Goal: Task Accomplishment & Management: Use online tool/utility

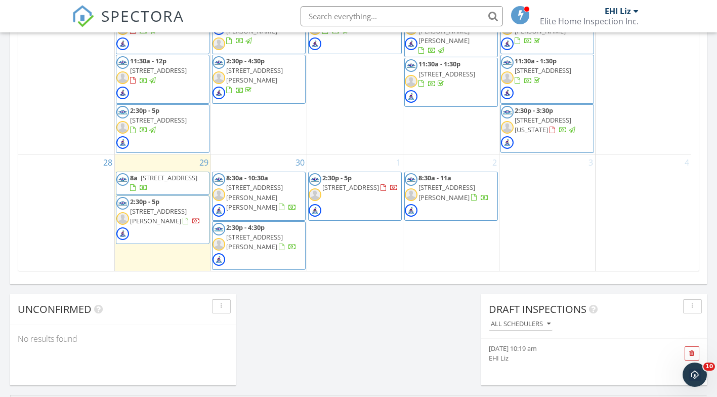
scroll to position [658, 0]
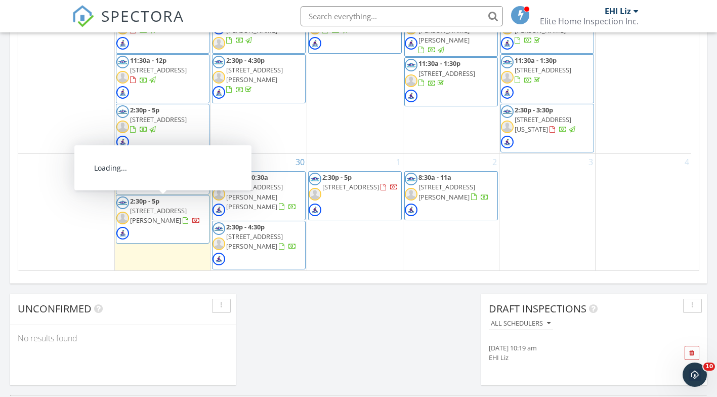
click at [169, 205] on span "2:30p - 5p 151 S Gorin Ave, Clearwater 67026" at bounding box center [162, 219] width 93 height 46
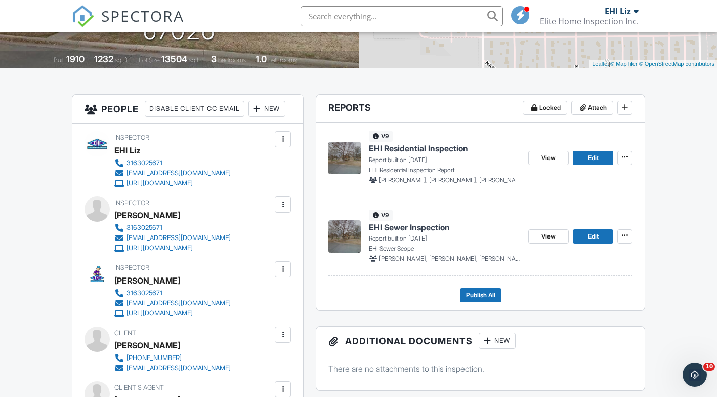
click at [421, 140] on div "v9 EHI Residential Inspection Report built on [DATE] EHI Residential Inspection…" at bounding box center [444, 158] width 151 height 54
click at [420, 145] on span "EHI Residential Inspection" at bounding box center [418, 148] width 99 height 11
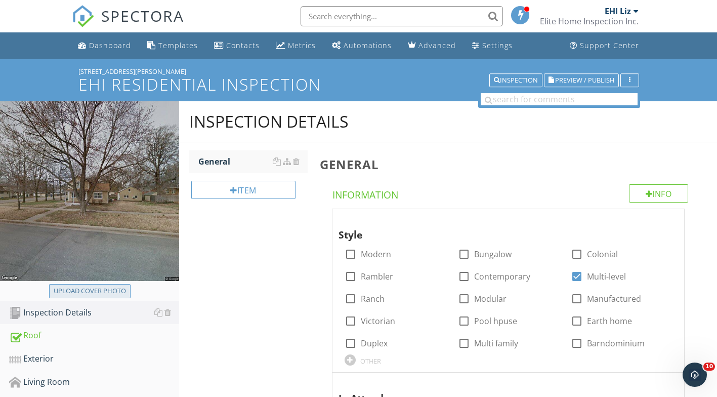
click at [116, 287] on div "Upload cover photo" at bounding box center [90, 291] width 72 height 10
type input "C:\fakepath\151 S Gorin Ave.jpg"
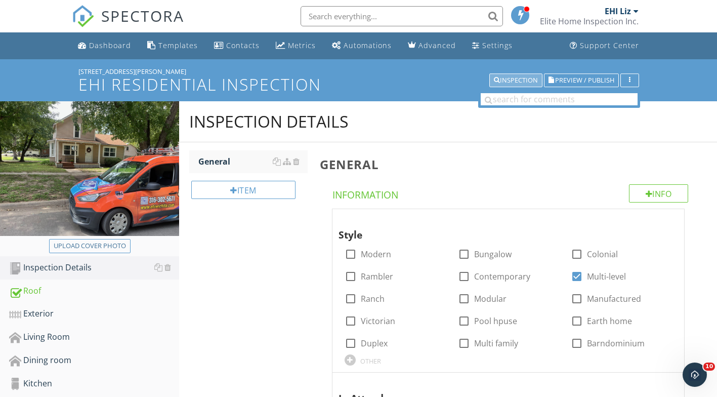
click at [503, 78] on div "Inspection" at bounding box center [516, 80] width 44 height 7
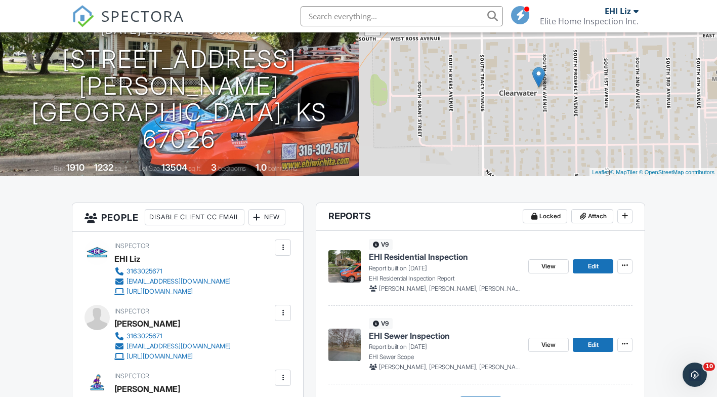
scroll to position [101, 0]
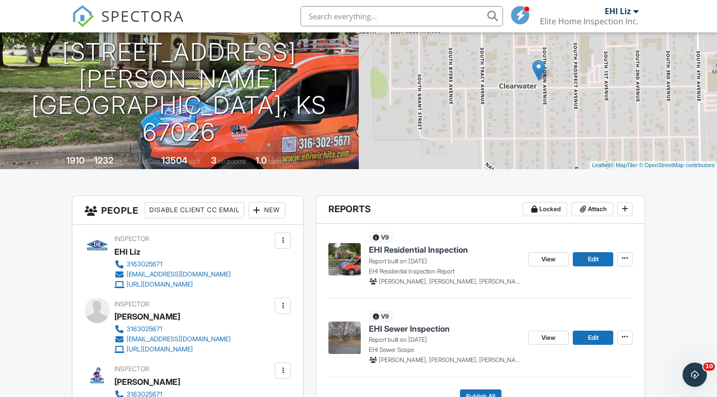
click at [399, 329] on span "EHI Sewer Inspection" at bounding box center [409, 328] width 81 height 11
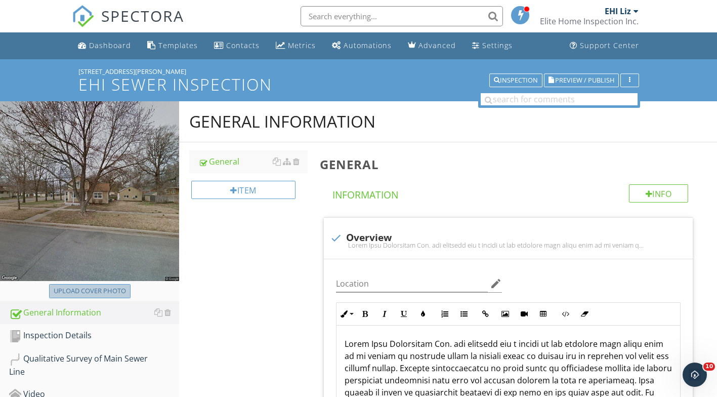
click at [89, 292] on div "Upload cover photo" at bounding box center [90, 291] width 72 height 10
type input "C:\fakepath\151 S Gorin Ave.jpg"
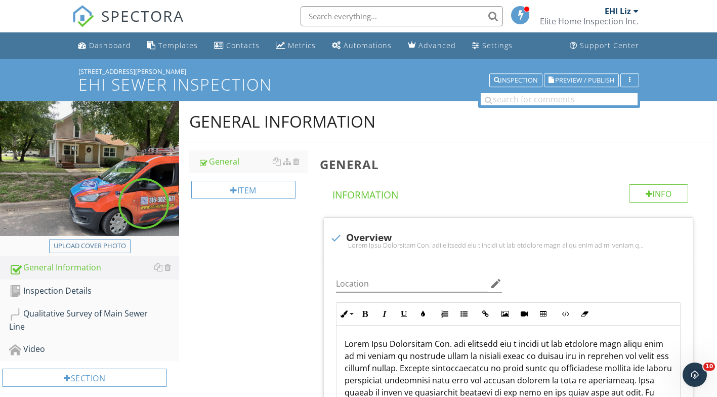
click at [66, 291] on div "Inspection Details" at bounding box center [94, 290] width 170 height 13
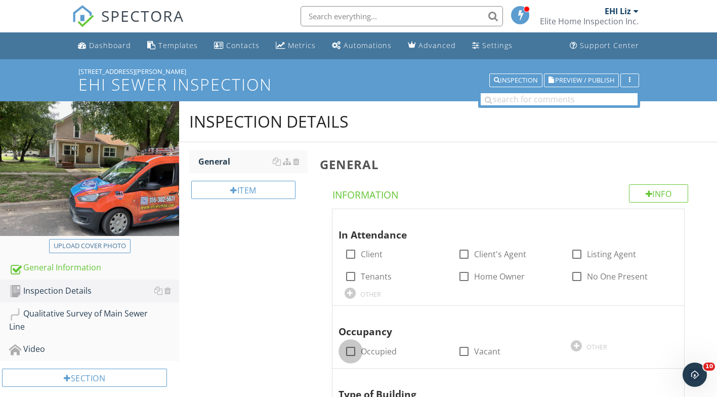
click at [354, 348] on div at bounding box center [350, 351] width 17 height 17
checkbox input "true"
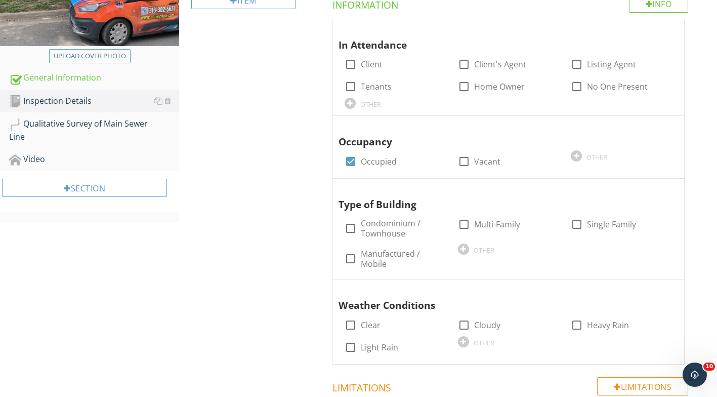
scroll to position [202, 0]
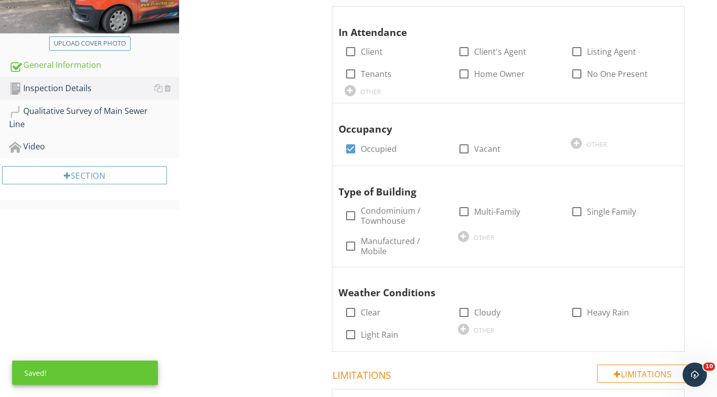
click at [578, 205] on div at bounding box center [576, 211] width 17 height 17
checkbox input "true"
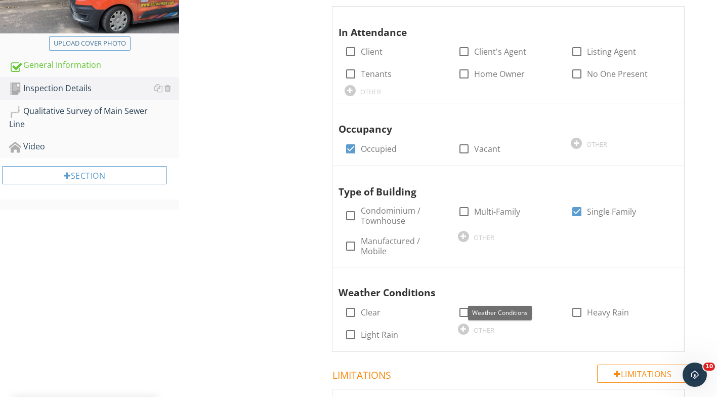
click at [354, 309] on div at bounding box center [350, 312] width 17 height 17
checkbox input "true"
click at [65, 116] on div "Qualitative Survey of Main Sewer Line" at bounding box center [94, 117] width 170 height 25
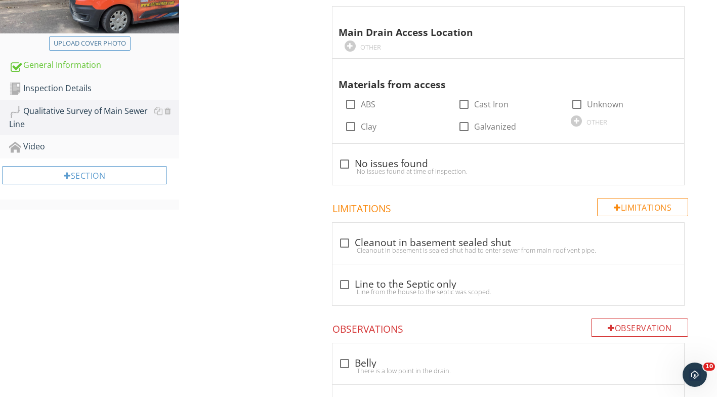
click at [400, 48] on div "OTHER" at bounding box center [395, 45] width 101 height 12
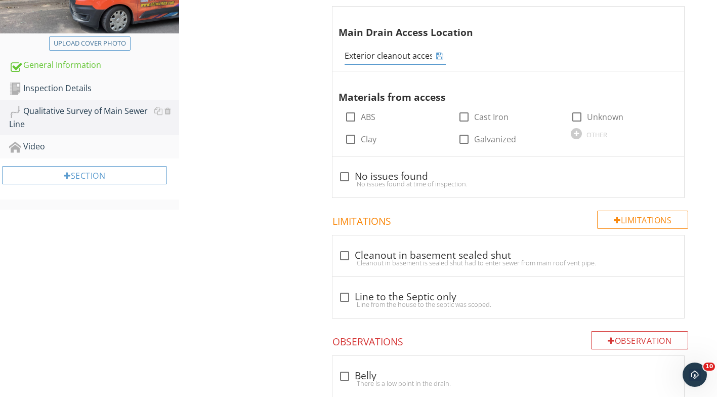
type input "Exterior cleanout access"
click at [439, 57] on icon at bounding box center [439, 56] width 7 height 8
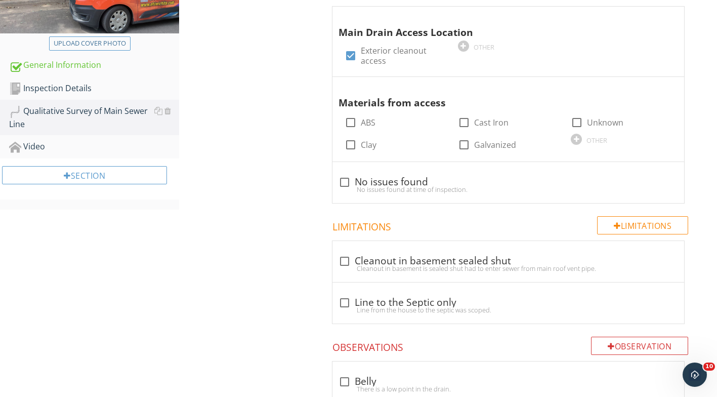
click at [355, 120] on div at bounding box center [350, 122] width 17 height 17
checkbox input "true"
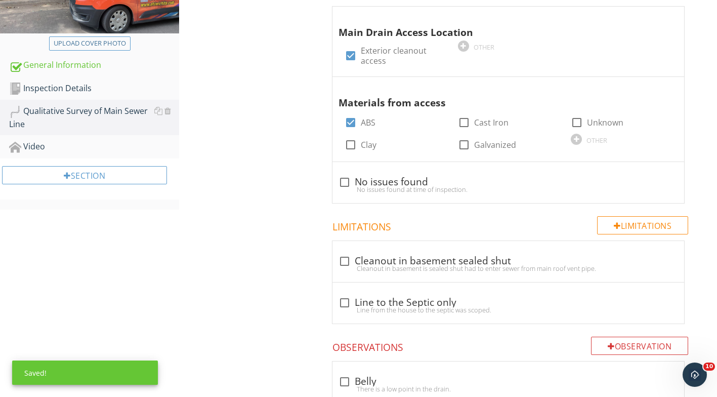
click at [462, 126] on div at bounding box center [463, 122] width 17 height 17
checkbox input "true"
click at [348, 181] on div at bounding box center [344, 182] width 17 height 17
checkbox input "true"
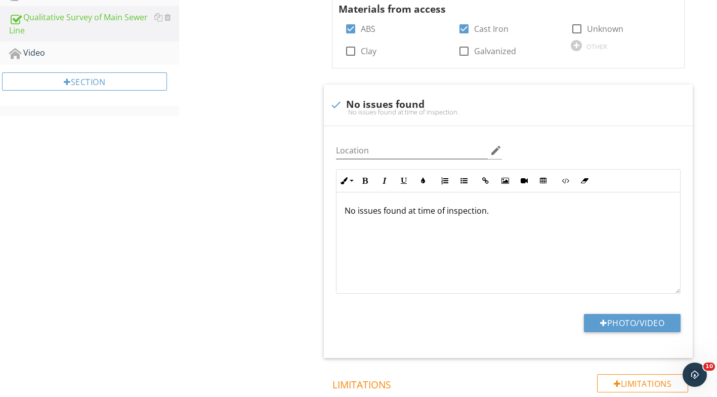
scroll to position [304, 0]
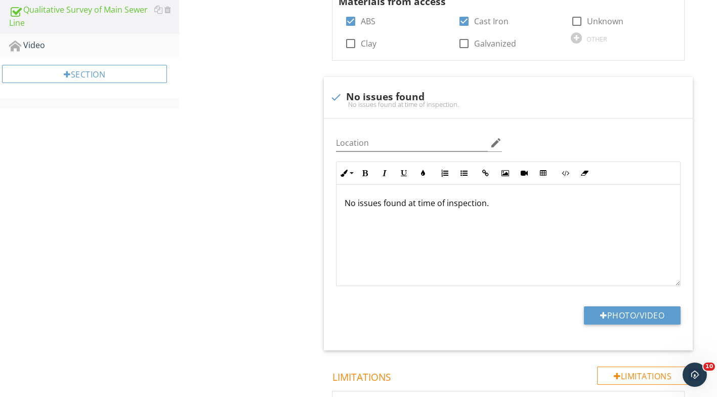
click at [369, 221] on div "No issues found at time of inspection." at bounding box center [508, 235] width 344 height 101
click at [489, 218] on div "No issues found at time of inspection." at bounding box center [508, 235] width 344 height 101
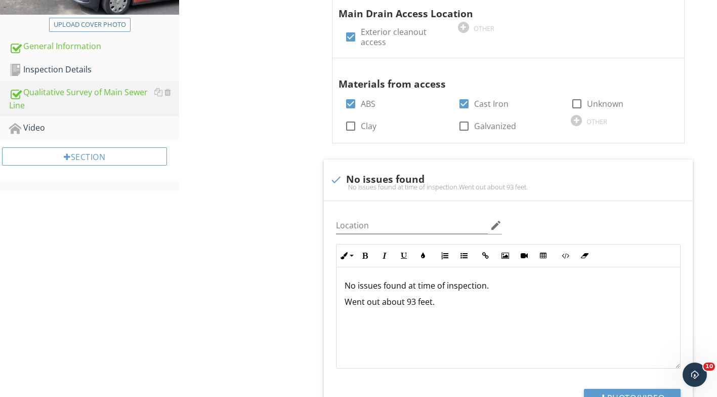
scroll to position [152, 0]
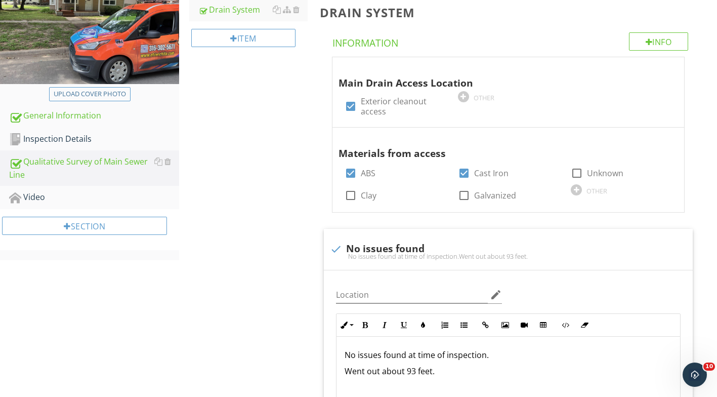
click at [48, 199] on div "Video" at bounding box center [94, 197] width 170 height 13
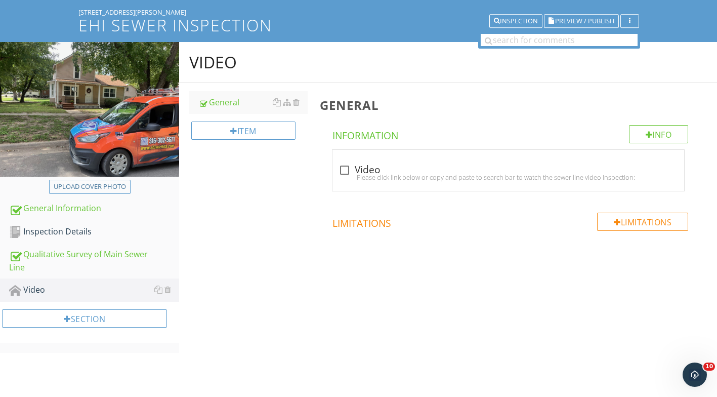
scroll to position [59, 0]
click at [345, 173] on div "Please click link below or copy and paste to search bar to watch the sewer line…" at bounding box center [509, 177] width 340 height 8
checkbox input "true"
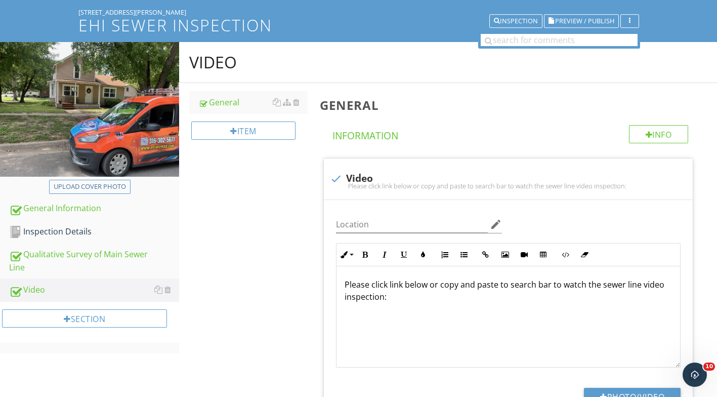
scroll to position [150, 0]
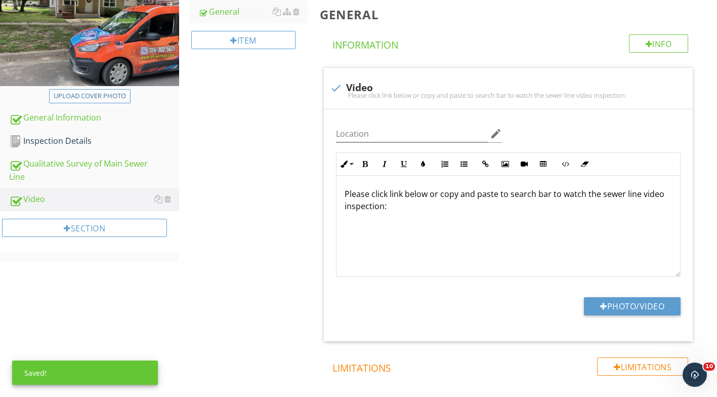
click at [631, 306] on button "Photo/Video" at bounding box center [632, 306] width 97 height 18
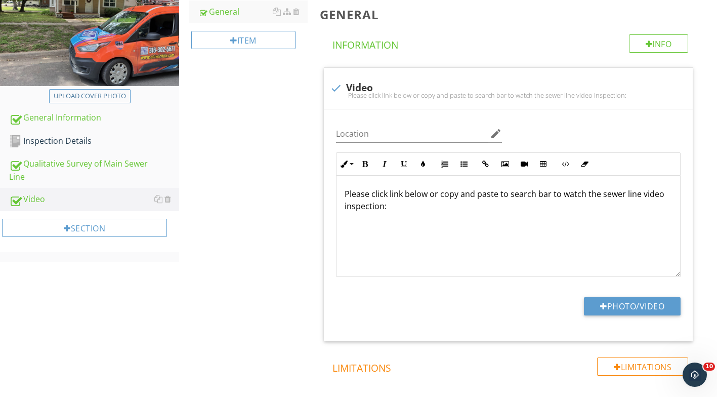
type input "C:\fakepath\Untitled video (12).mp4"
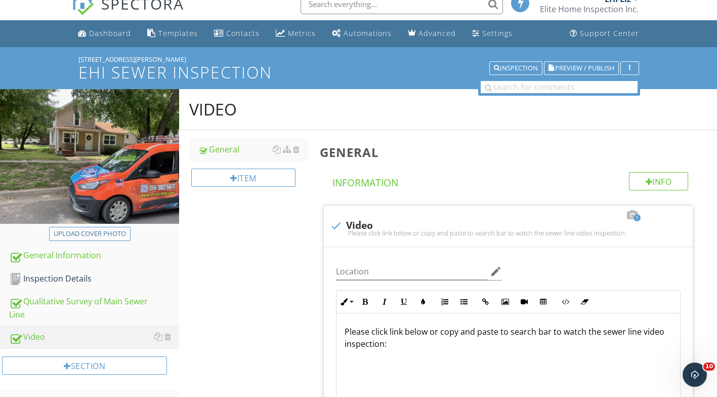
scroll to position [0, 0]
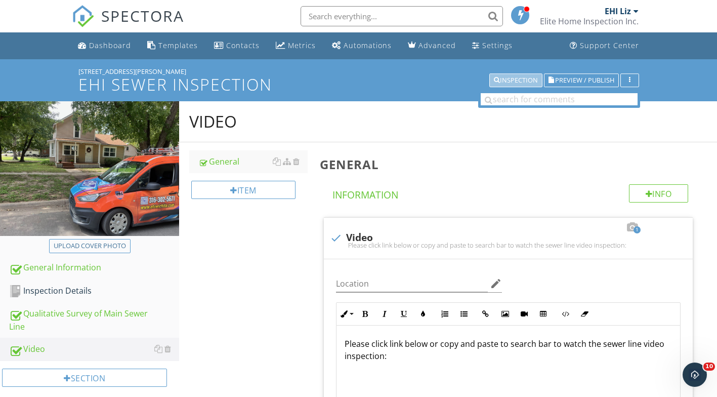
click at [523, 80] on div "Inspection" at bounding box center [516, 80] width 44 height 7
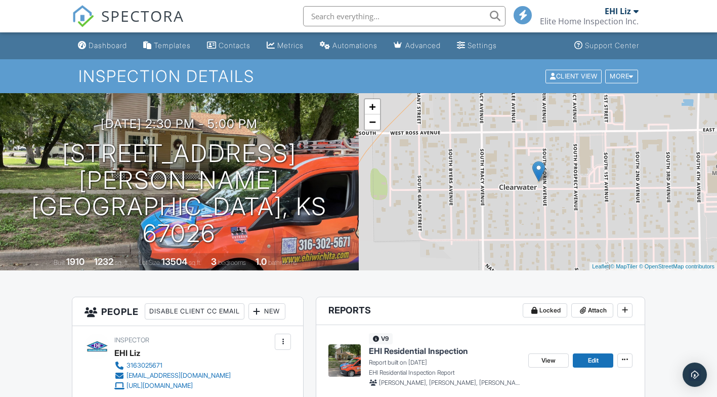
click at [421, 351] on span "EHI Residential Inspection" at bounding box center [418, 350] width 99 height 11
